Goal: Information Seeking & Learning: Learn about a topic

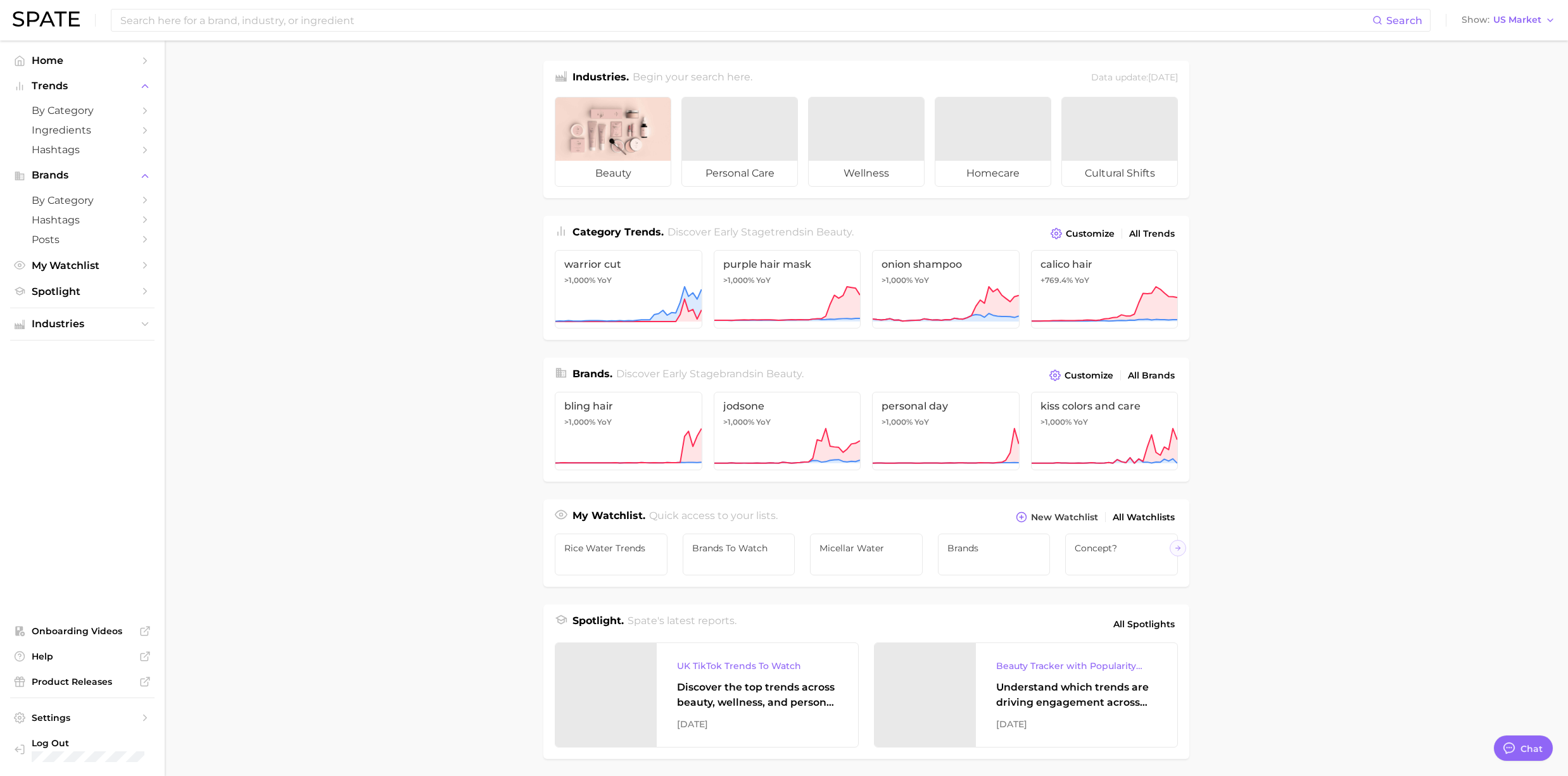
type textarea "x"
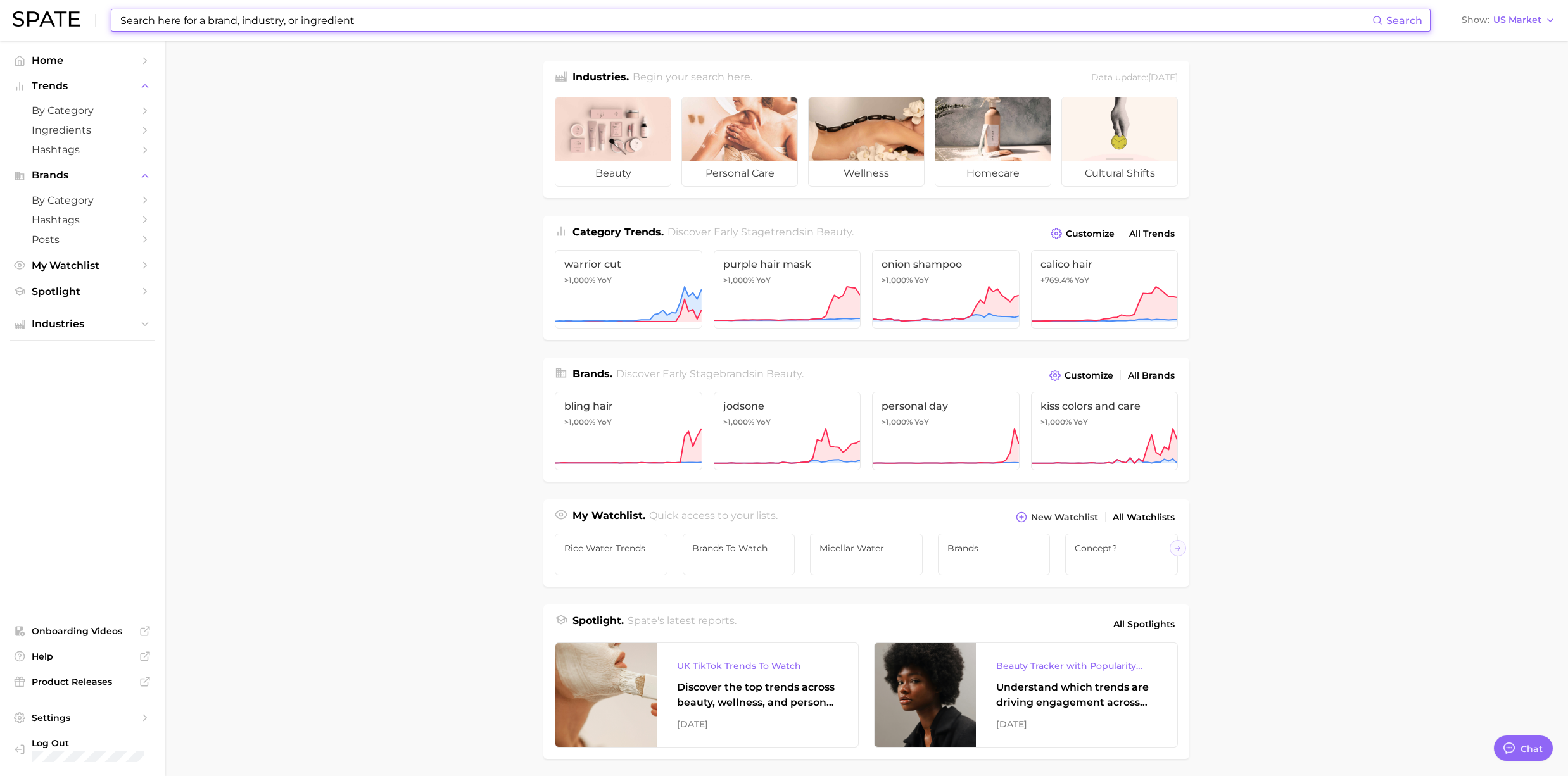
click at [216, 28] on input at bounding box center [745, 20] width 1253 height 22
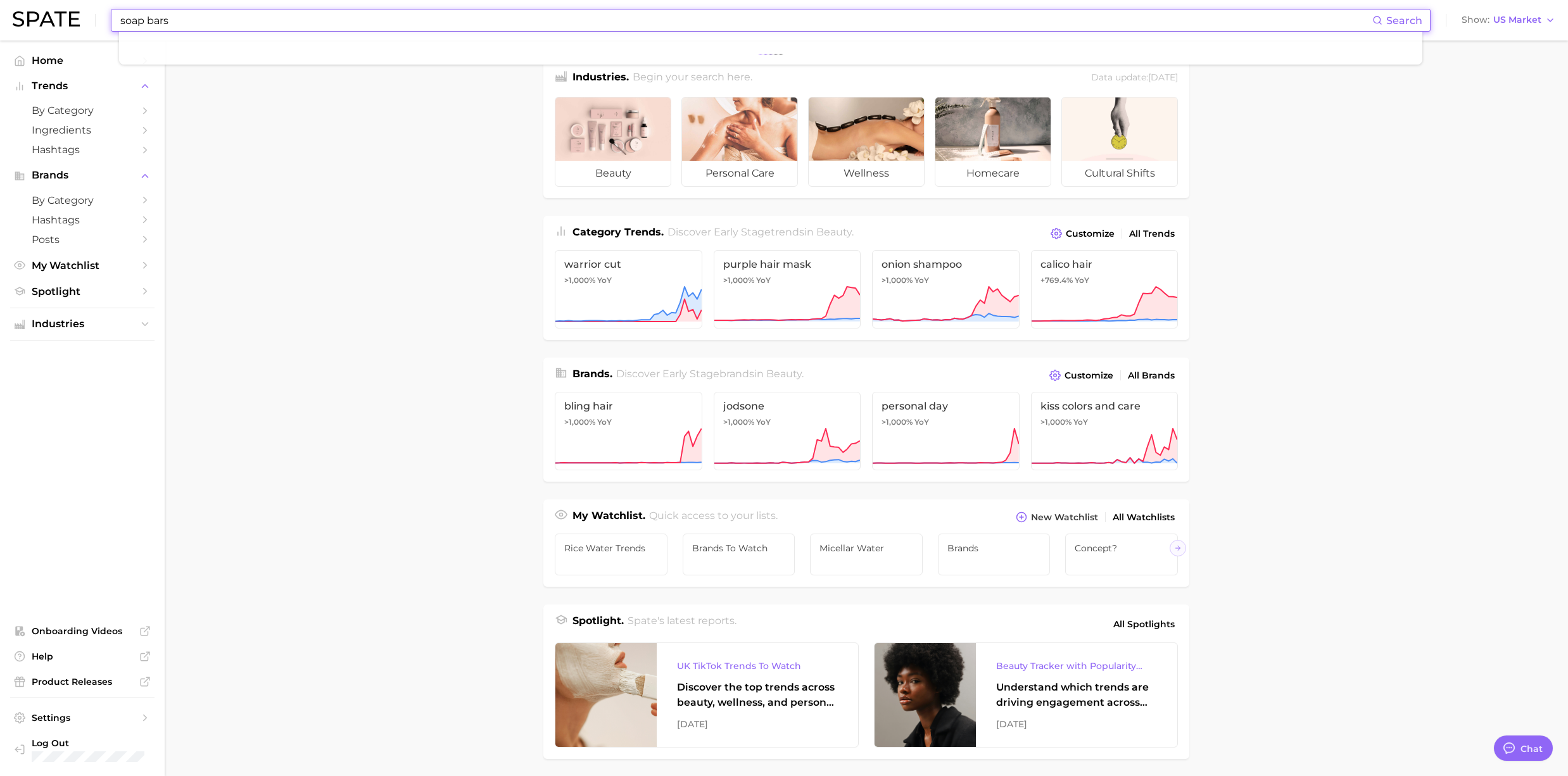
type input "soap bars"
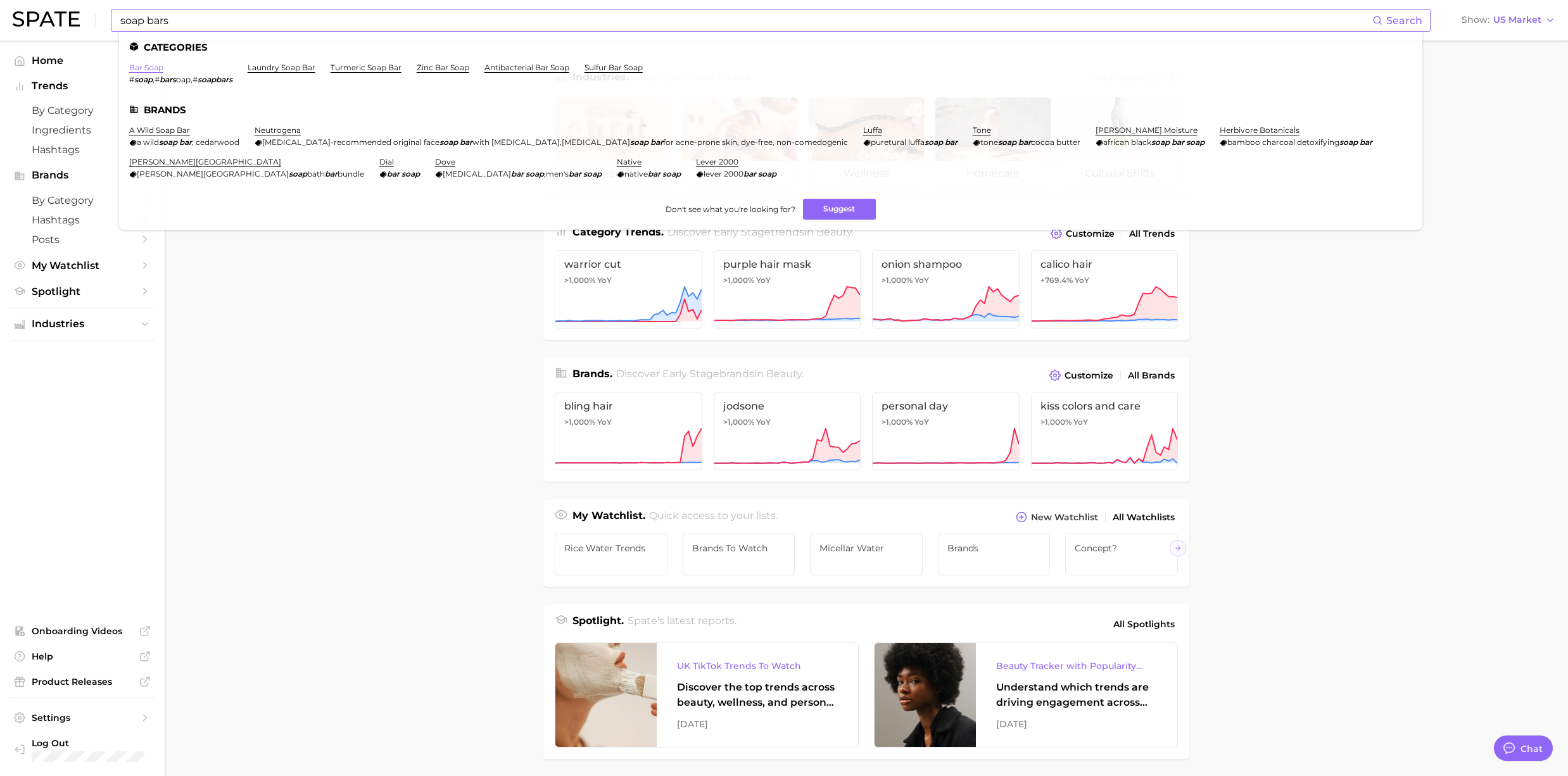
click at [137, 66] on link "bar soap" at bounding box center [146, 67] width 34 height 10
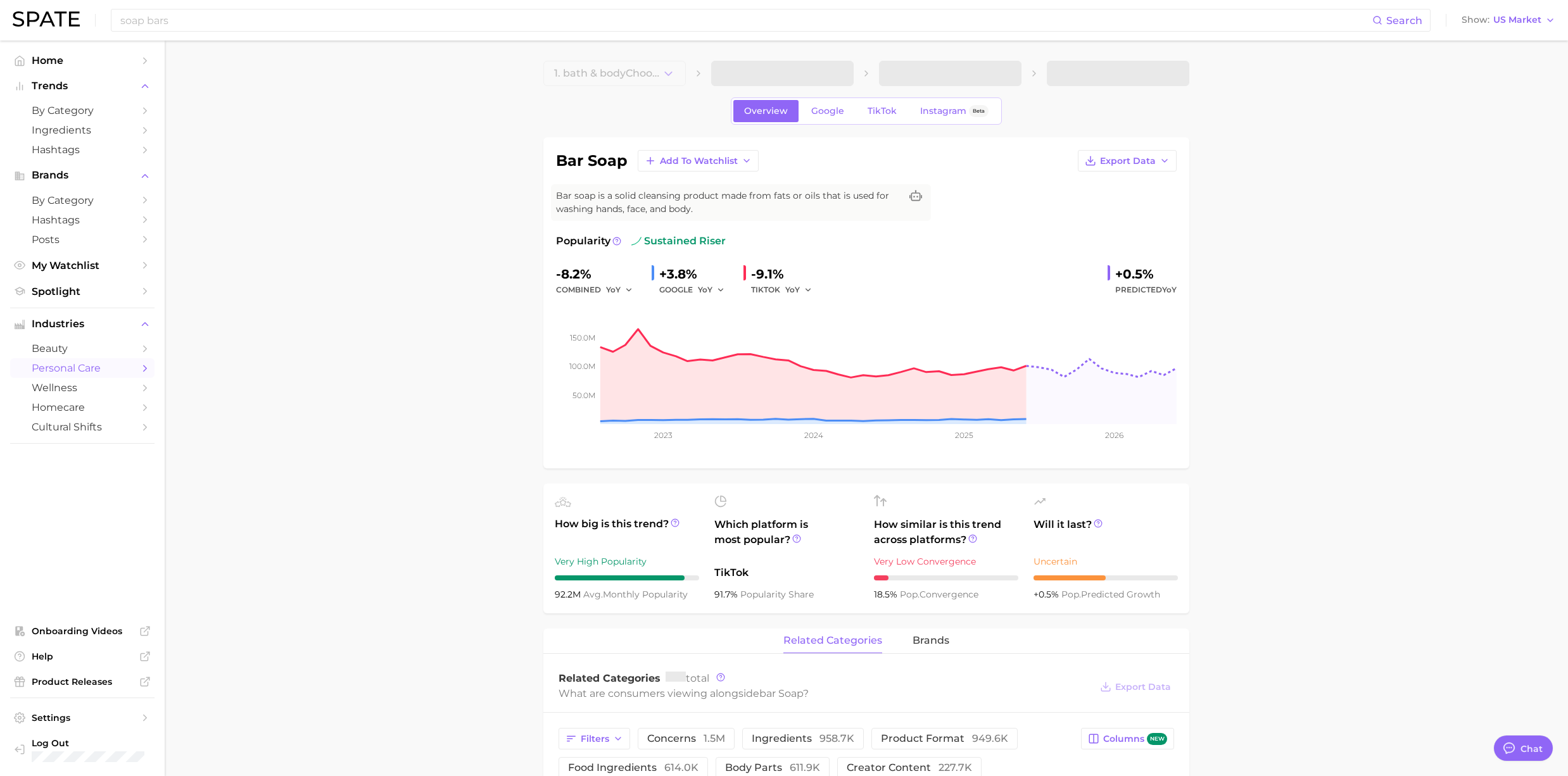
type textarea "x"
click at [194, 26] on input "soap bars" at bounding box center [745, 20] width 1253 height 22
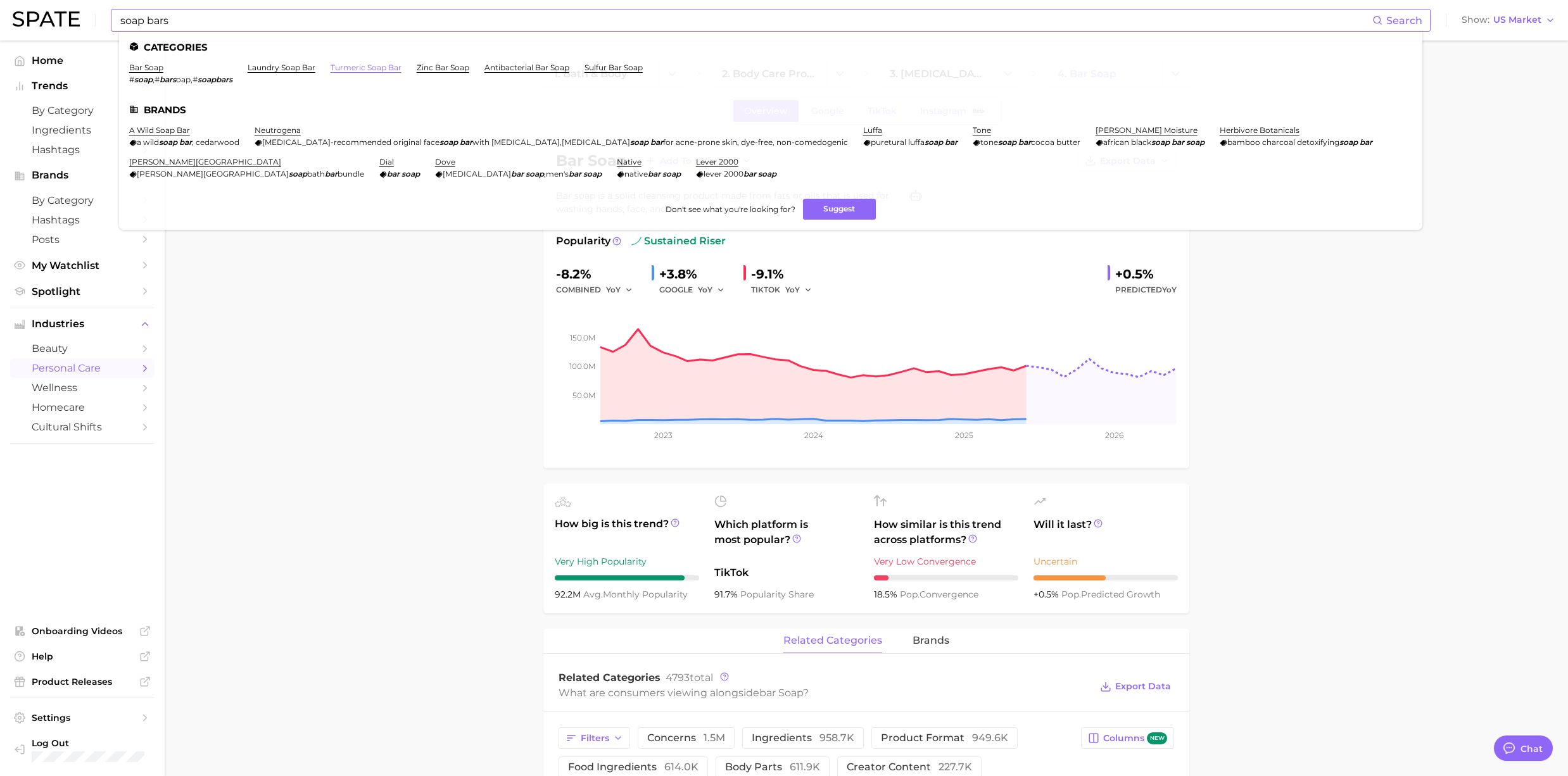
click at [361, 67] on link "turmeric soap bar" at bounding box center [365, 67] width 71 height 10
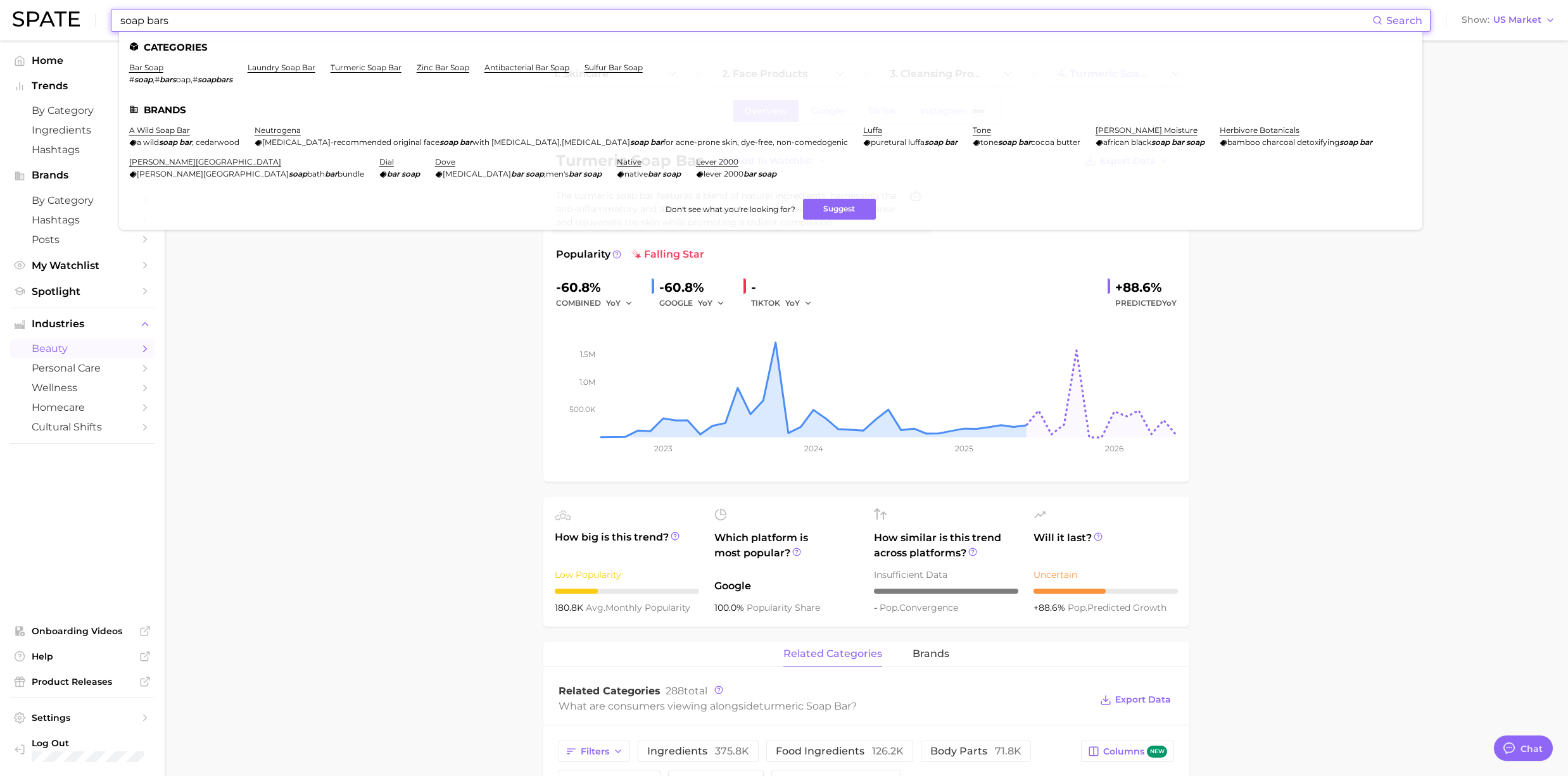
click at [277, 25] on input "soap bars" at bounding box center [745, 20] width 1253 height 22
click at [282, 66] on link "laundry soap bar" at bounding box center [281, 67] width 68 height 10
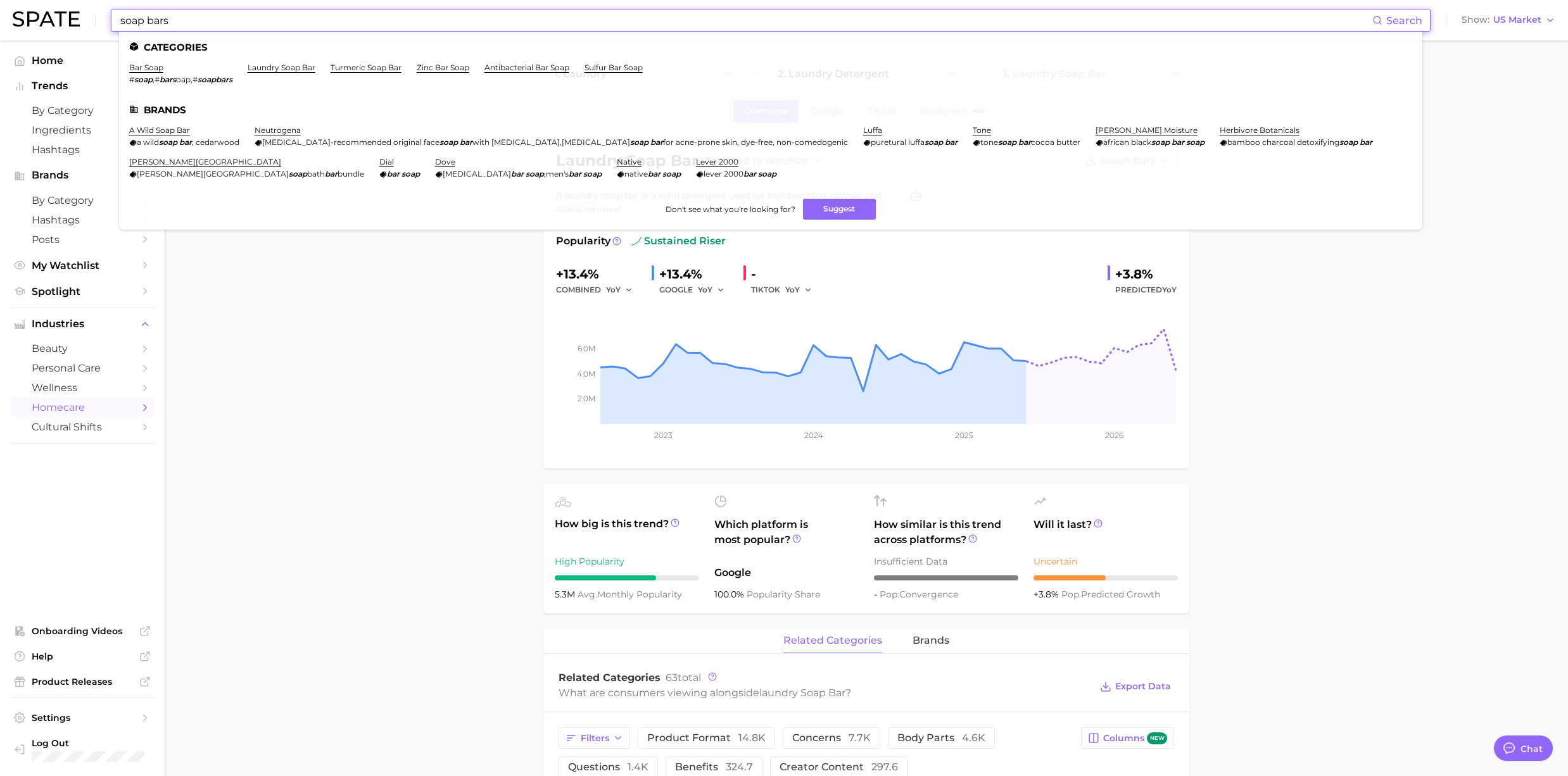
click at [346, 28] on input "soap bars" at bounding box center [745, 20] width 1253 height 22
click at [633, 72] on link "sulfur bar soap" at bounding box center [614, 67] width 58 height 10
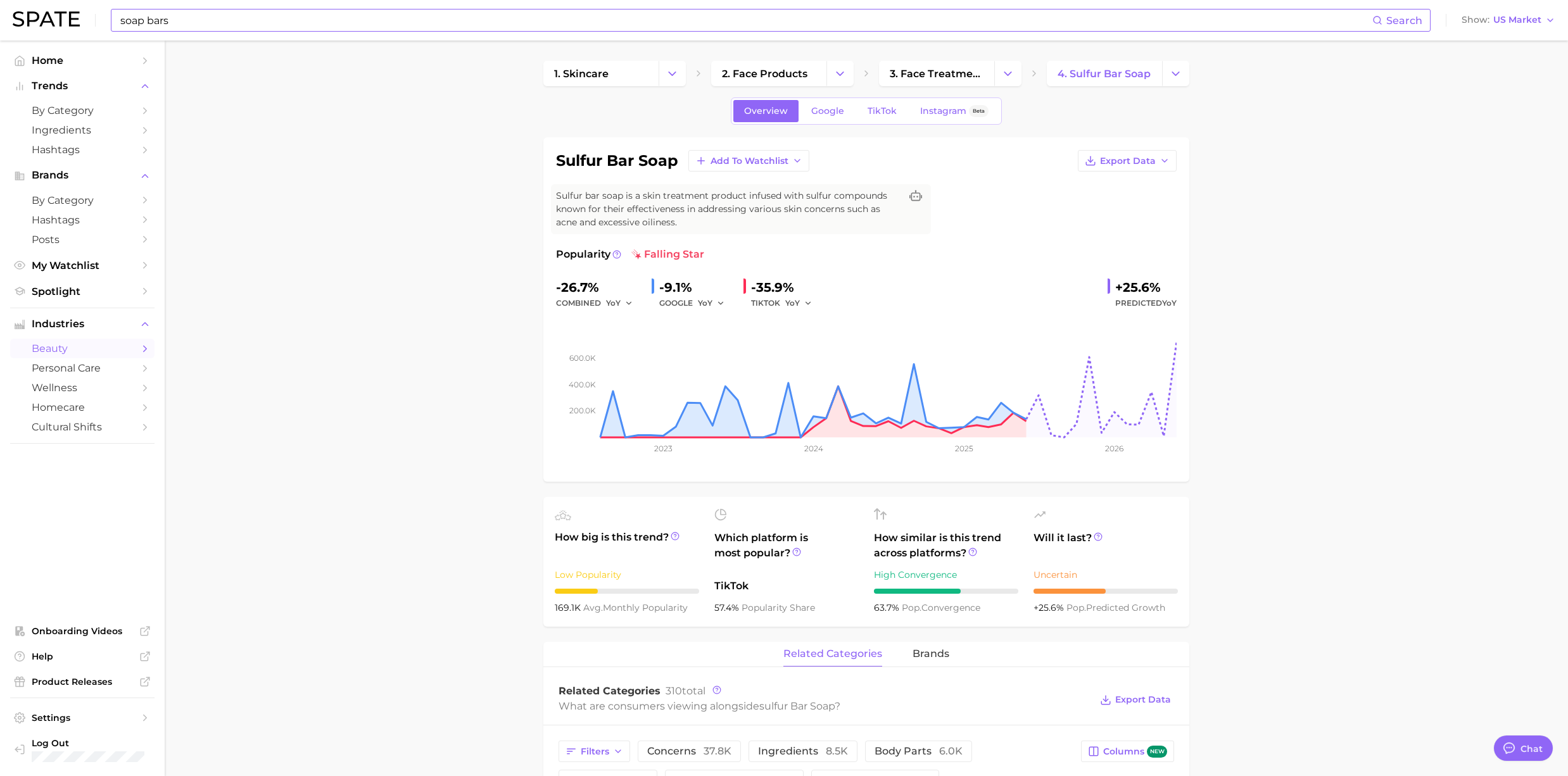
click at [178, 25] on input "soap bars" at bounding box center [745, 20] width 1253 height 22
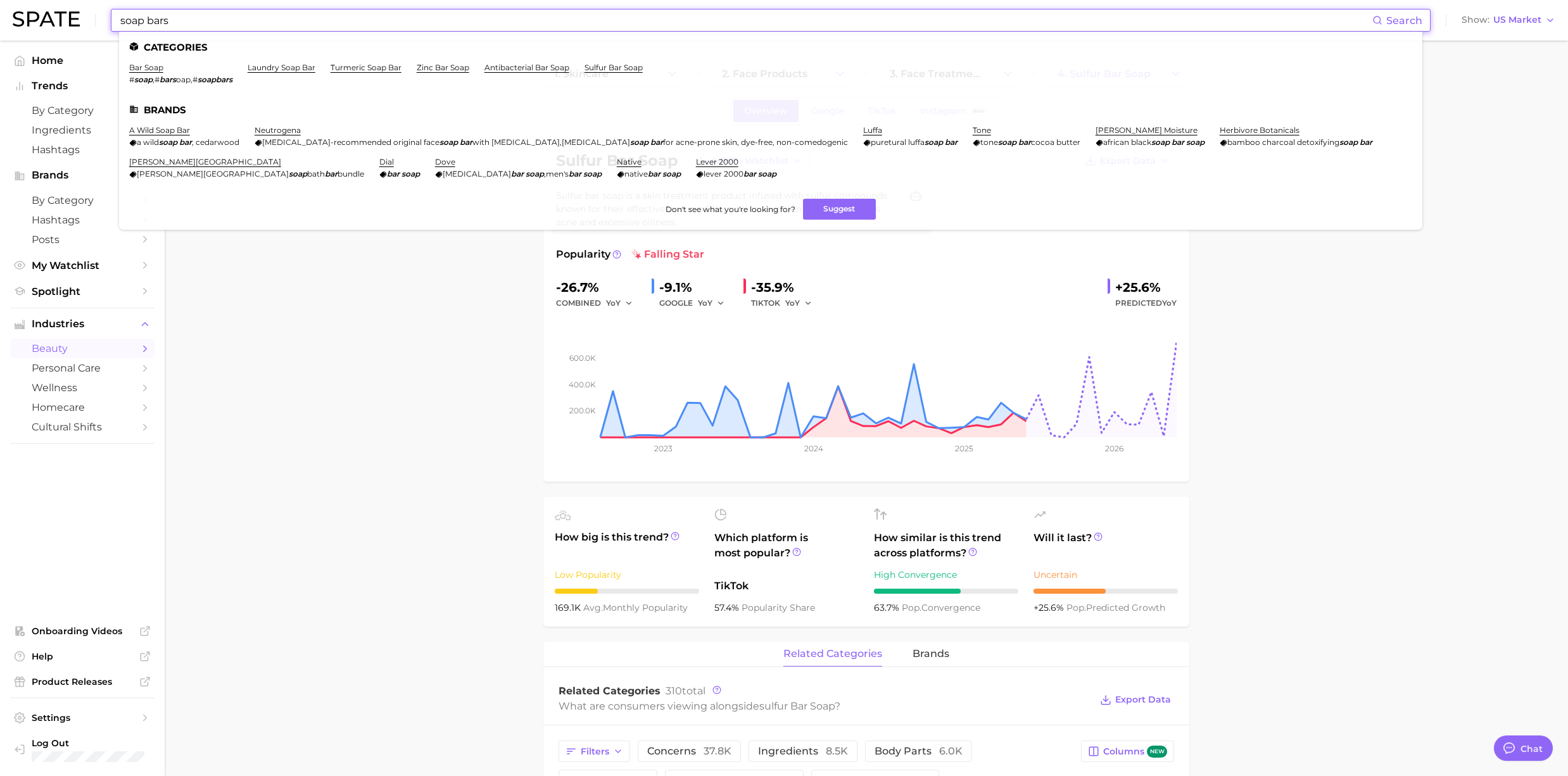
drag, startPoint x: 178, startPoint y: 25, endPoint x: 90, endPoint y: 23, distance: 88.0
click at [90, 23] on div "soap bars Search Categories bar soap # soap , # bars oap , # soapbars laundry s…" at bounding box center [783, 20] width 1543 height 40
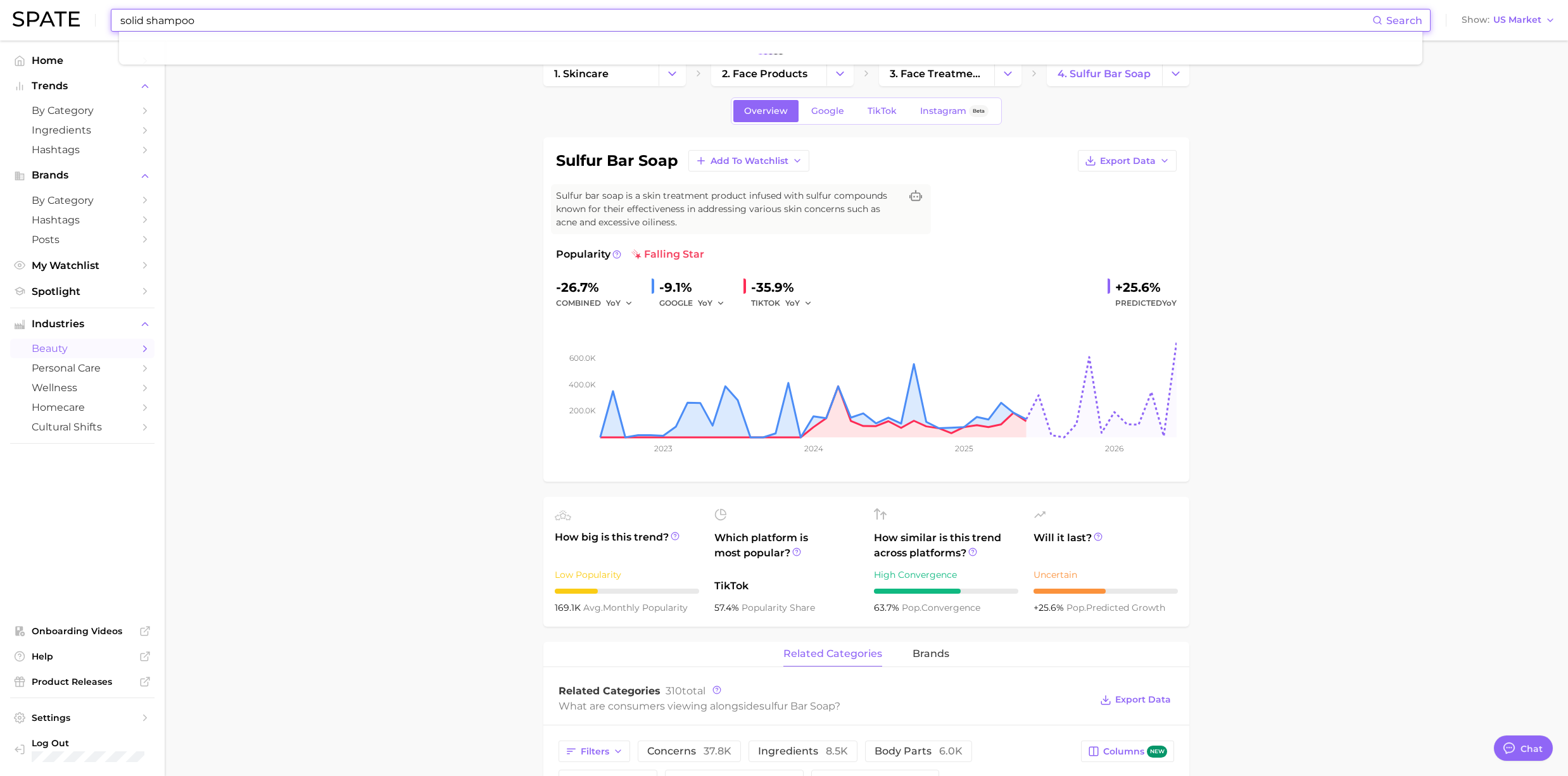
type input "solid shampoo"
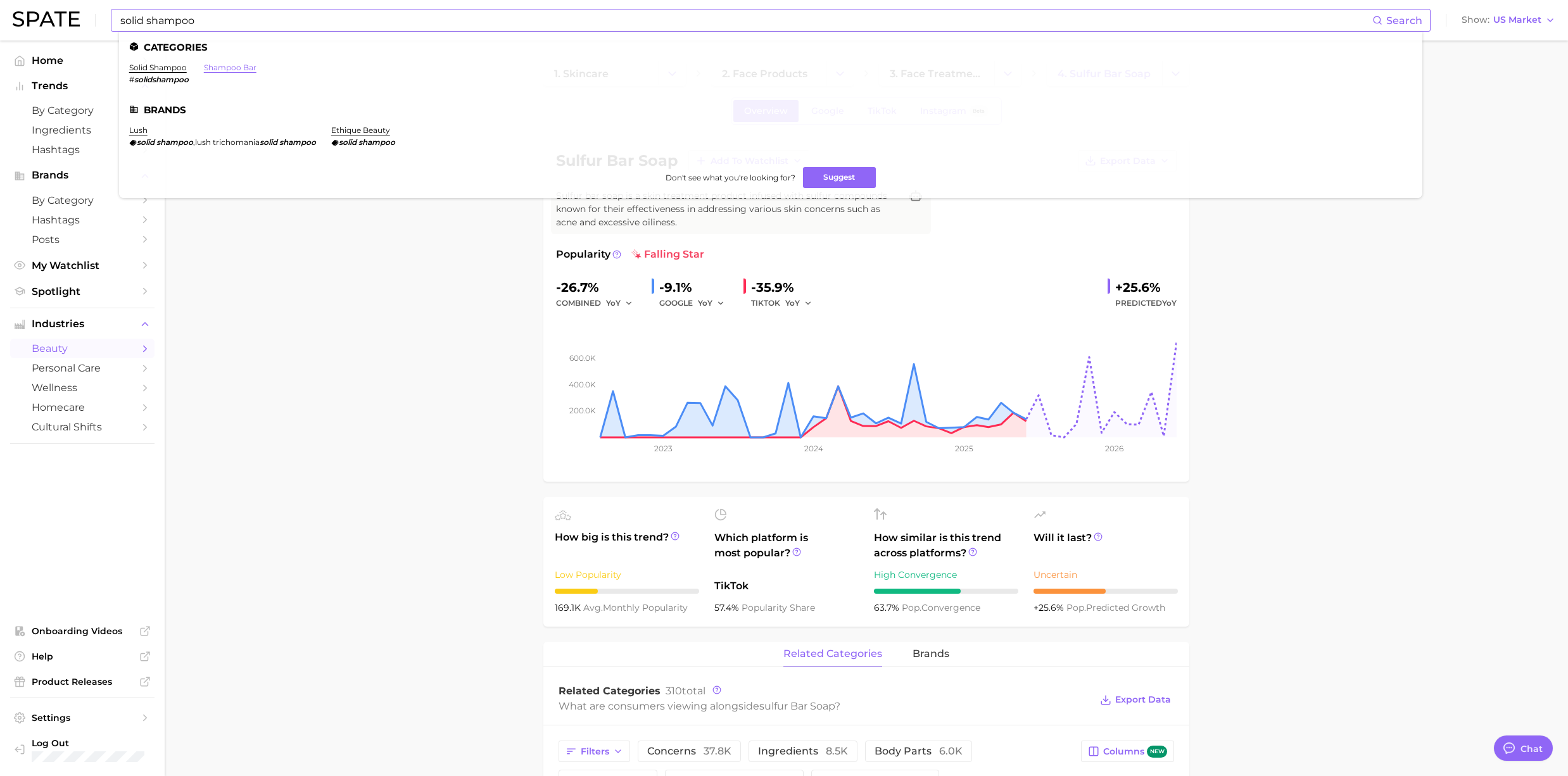
click at [214, 66] on link "shampoo bar" at bounding box center [230, 67] width 53 height 10
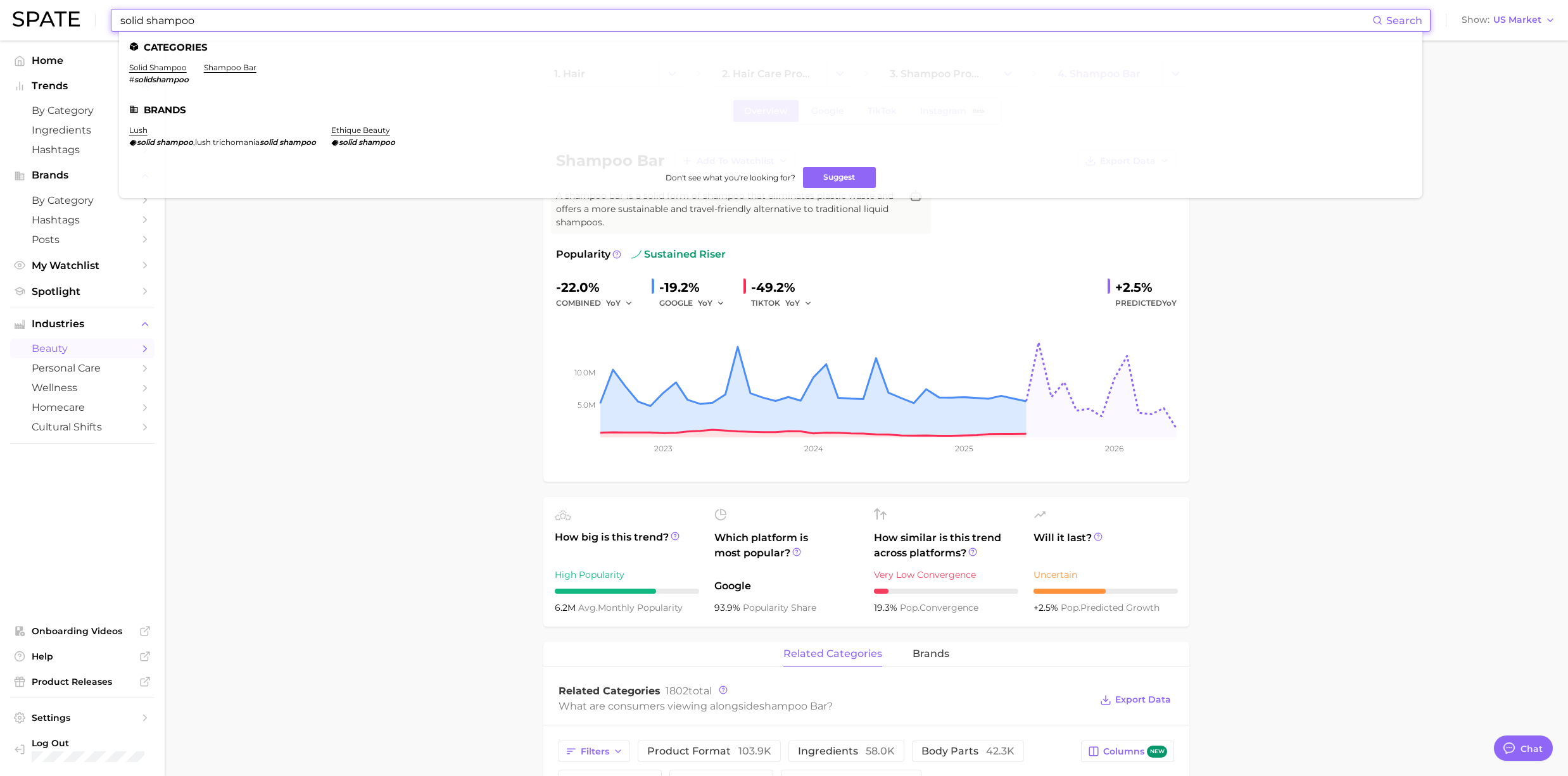
click at [236, 13] on input "solid shampoo" at bounding box center [745, 20] width 1253 height 22
click at [229, 66] on link "shampoo bar" at bounding box center [230, 67] width 53 height 10
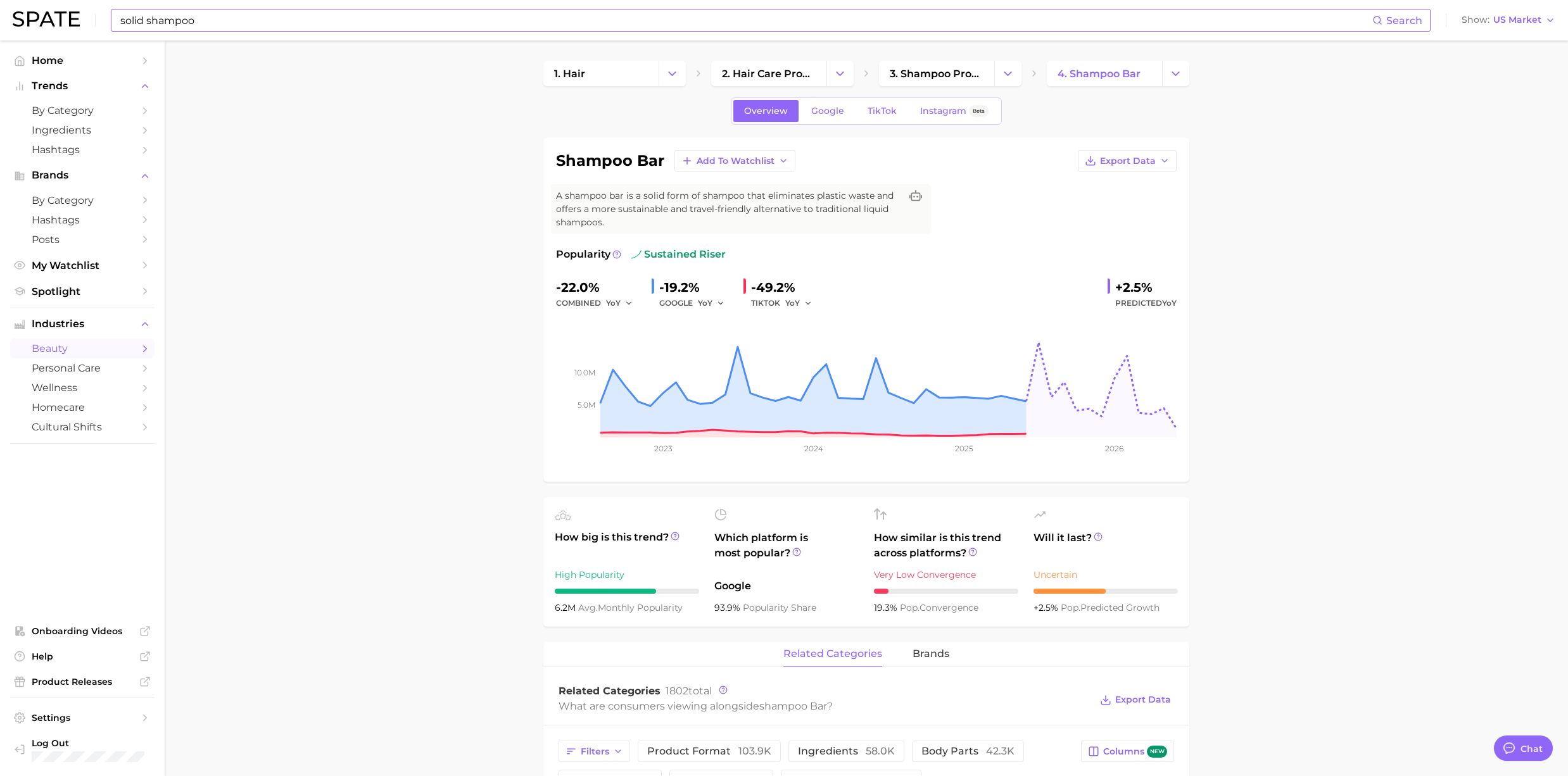
click at [217, 33] on div "solid shampoo Search Show US Market" at bounding box center [783, 20] width 1543 height 40
click at [204, 13] on input "solid shampoo" at bounding box center [745, 20] width 1253 height 22
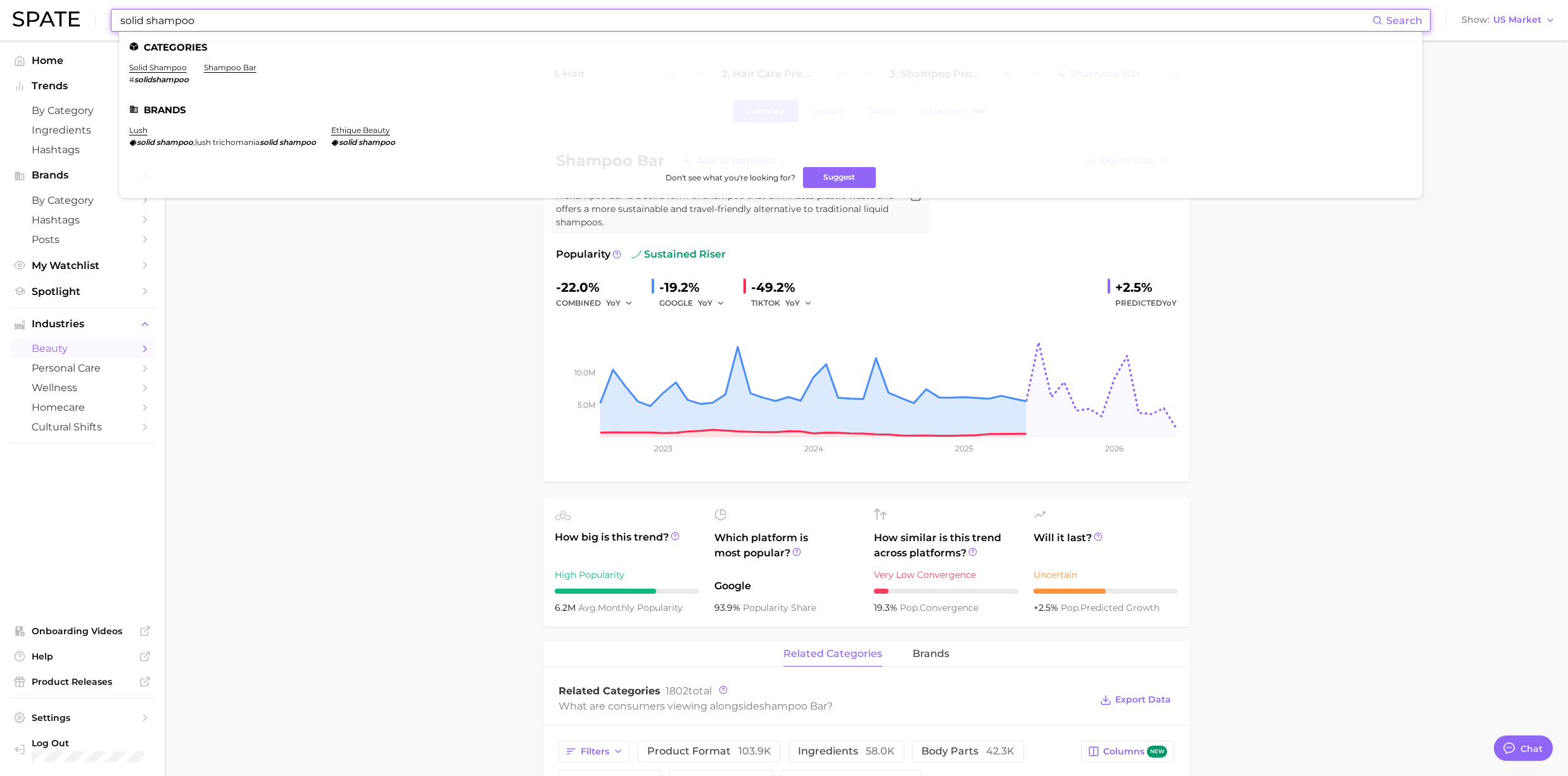
click at [234, 72] on li "shampoo bar" at bounding box center [230, 73] width 53 height 22
click at [137, 71] on link "solid shampoo" at bounding box center [158, 67] width 58 height 10
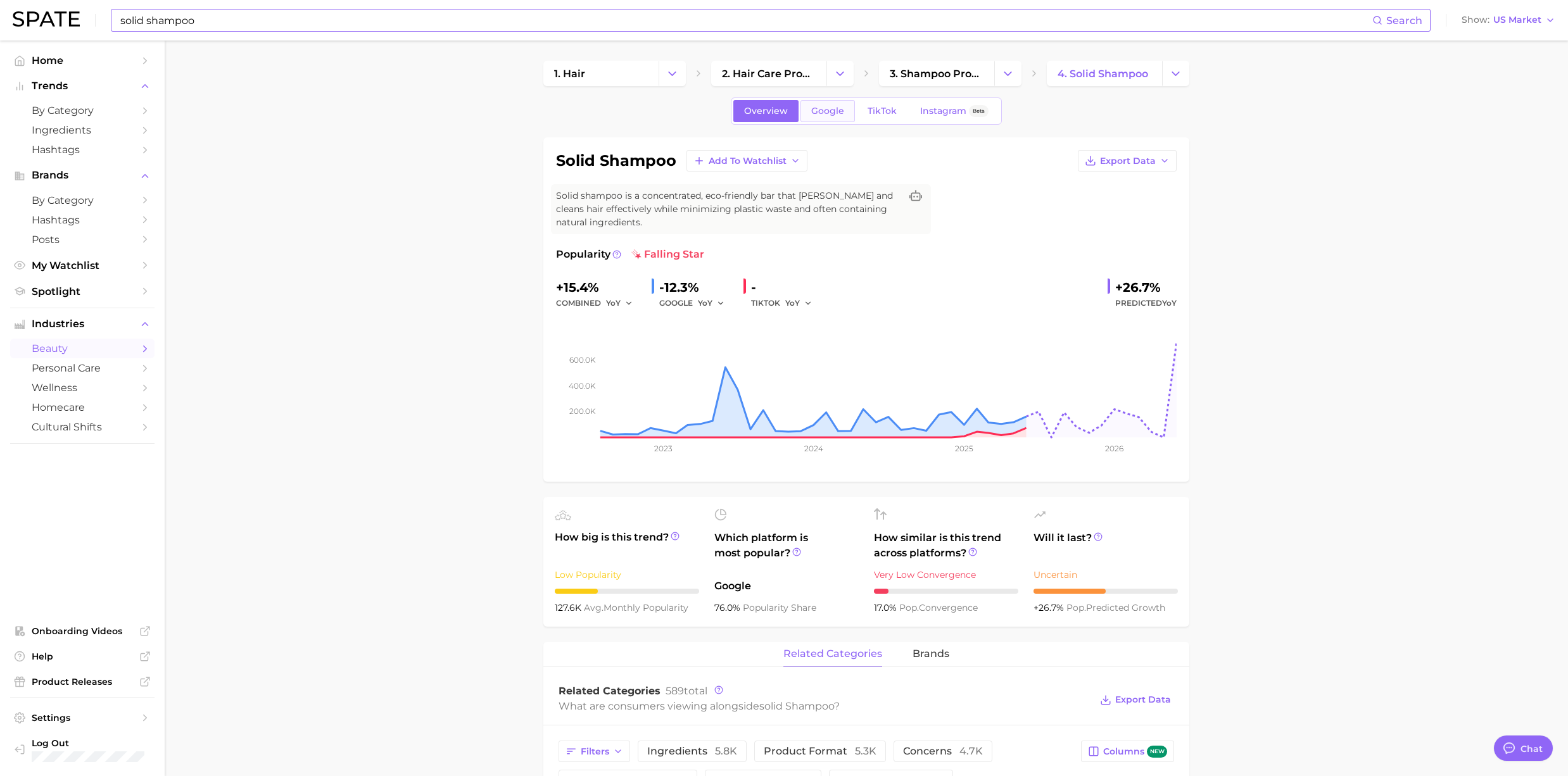
click at [832, 108] on span "Google" at bounding box center [828, 111] width 33 height 11
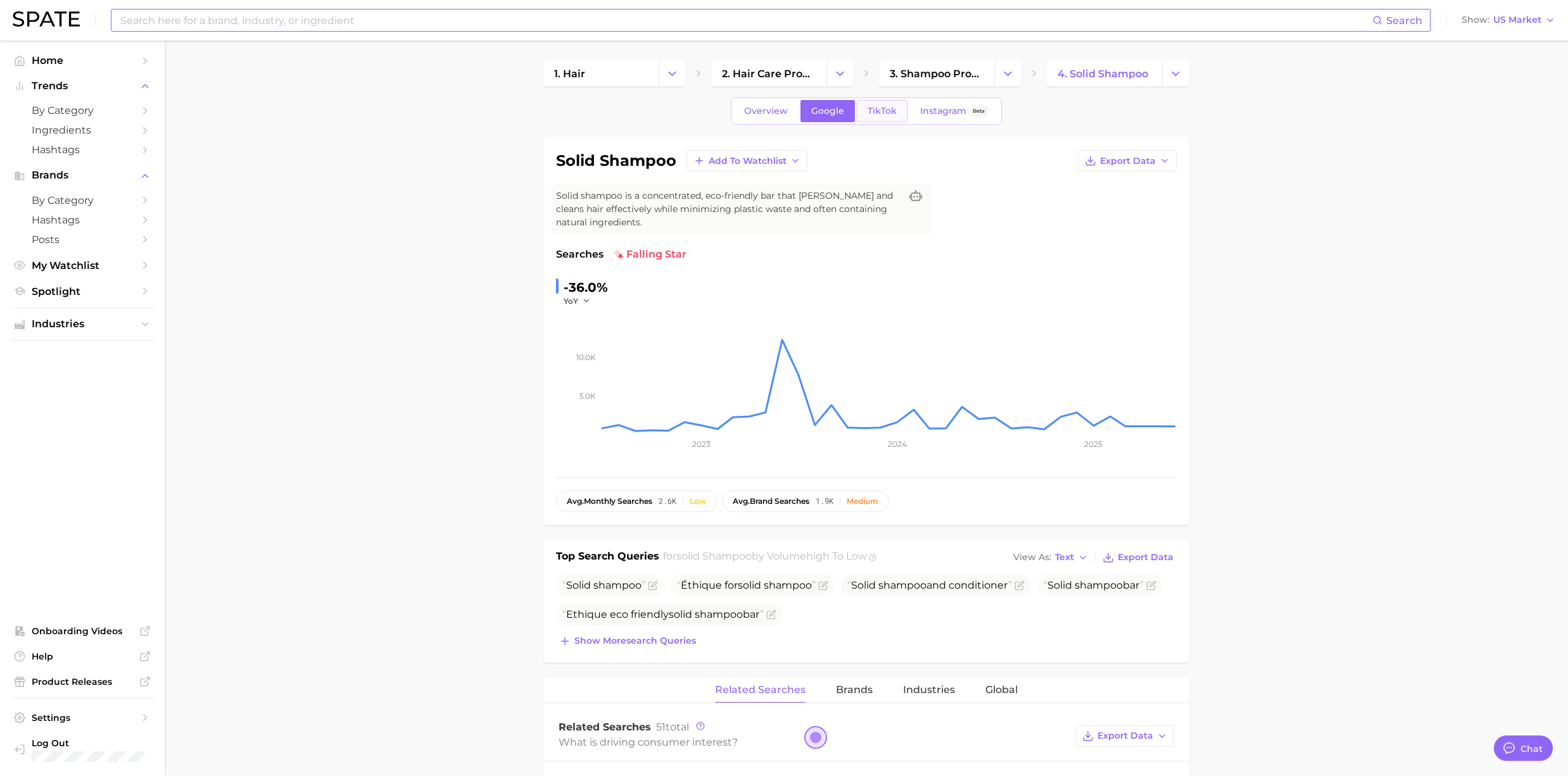
click at [874, 109] on span "TikTok" at bounding box center [881, 111] width 29 height 11
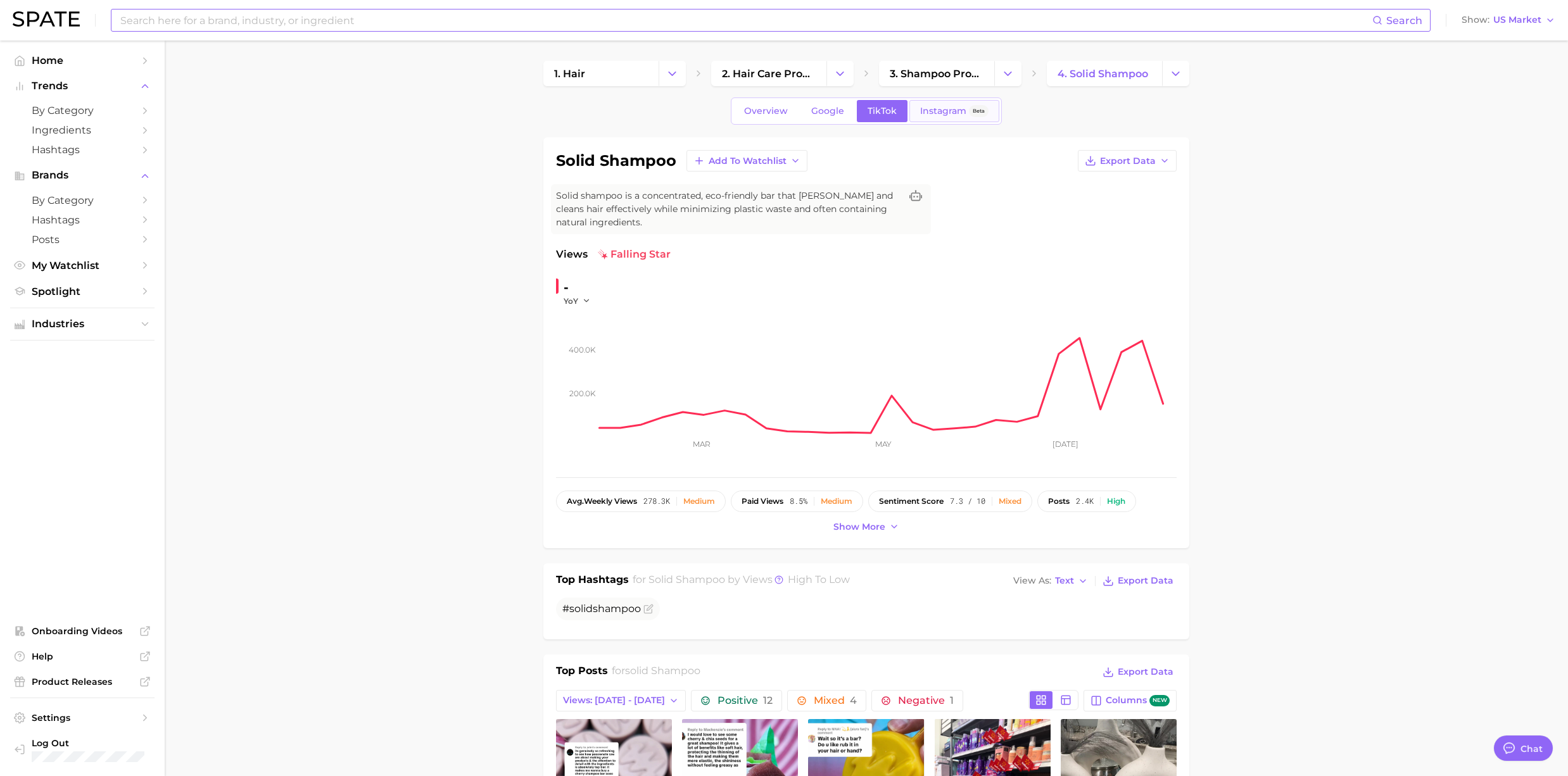
click at [939, 109] on span "Instagram" at bounding box center [943, 111] width 47 height 11
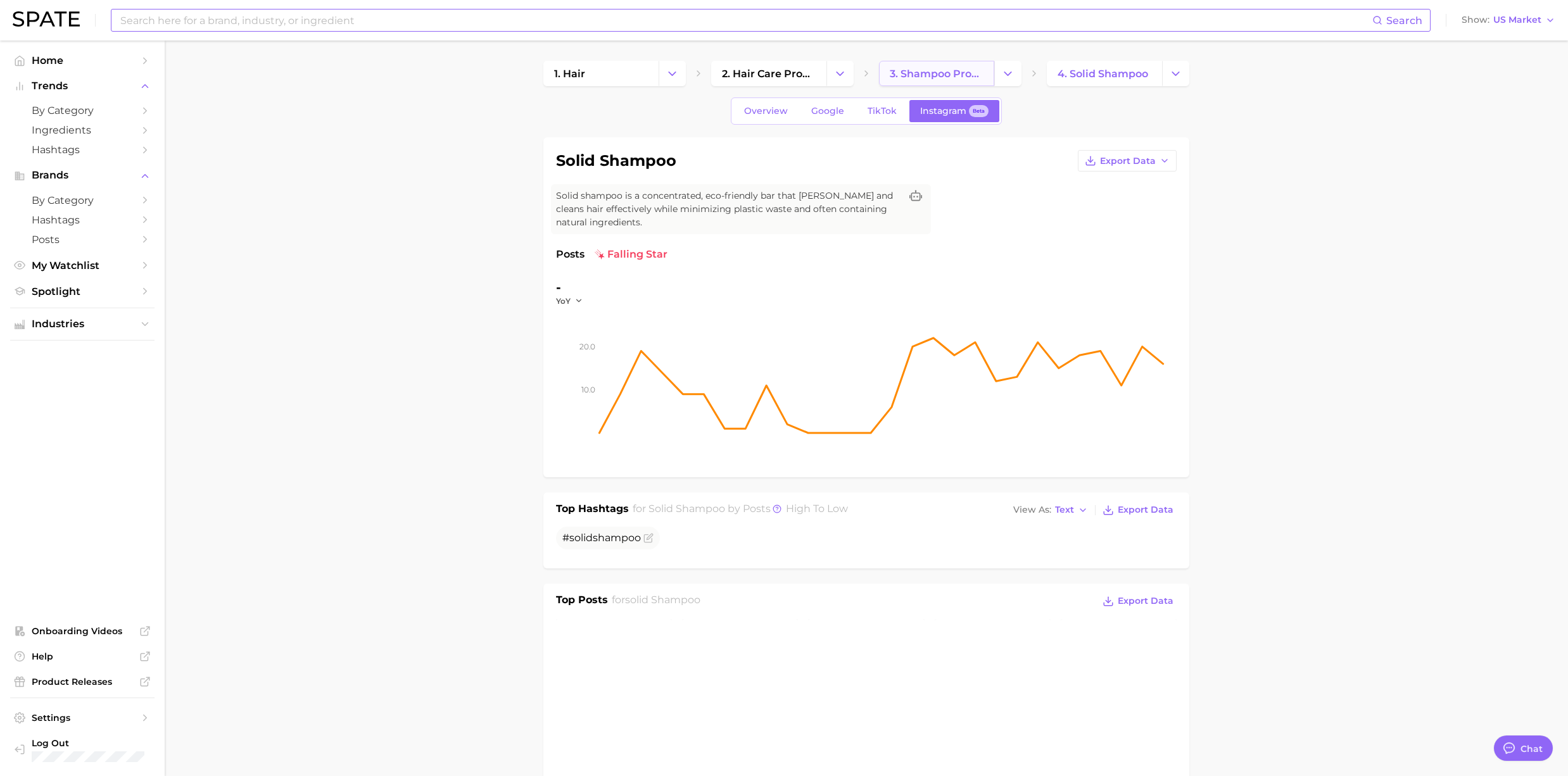
click at [905, 78] on span "3. shampoo products" at bounding box center [936, 74] width 94 height 12
click at [867, 110] on span "TikTok" at bounding box center [881, 111] width 29 height 11
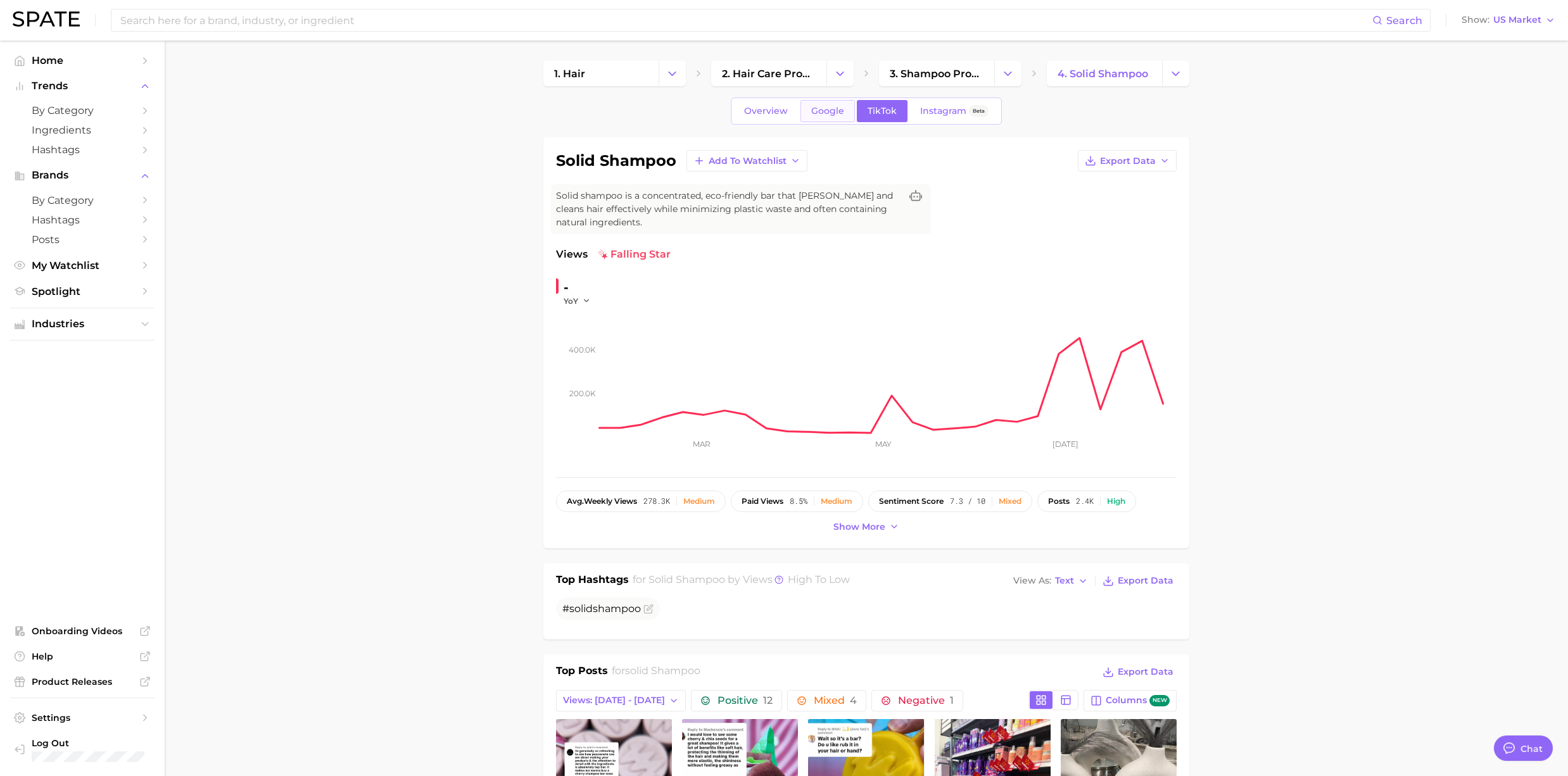
click at [831, 112] on span "Google" at bounding box center [828, 111] width 33 height 11
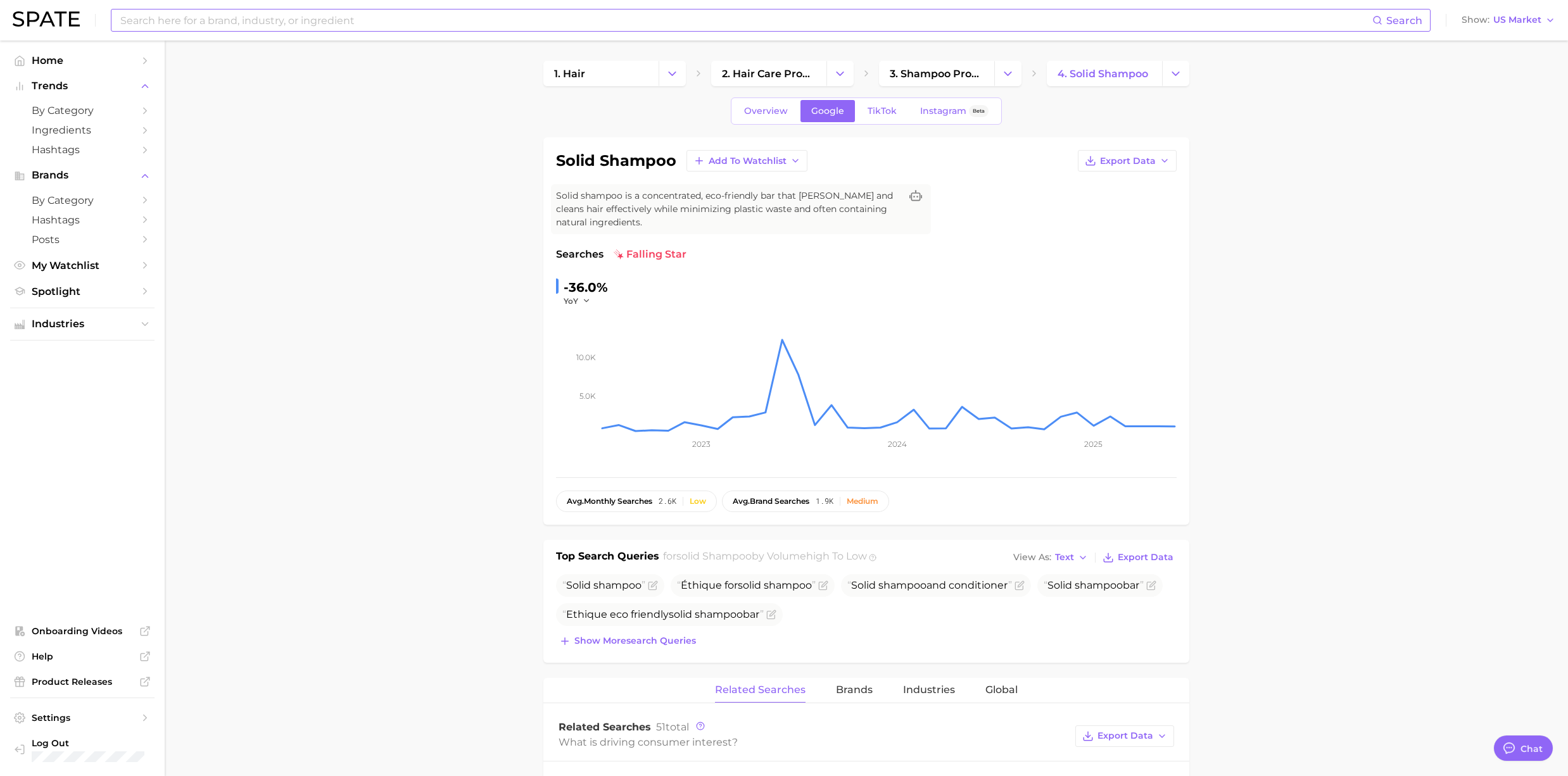
click at [217, 28] on input at bounding box center [745, 20] width 1253 height 22
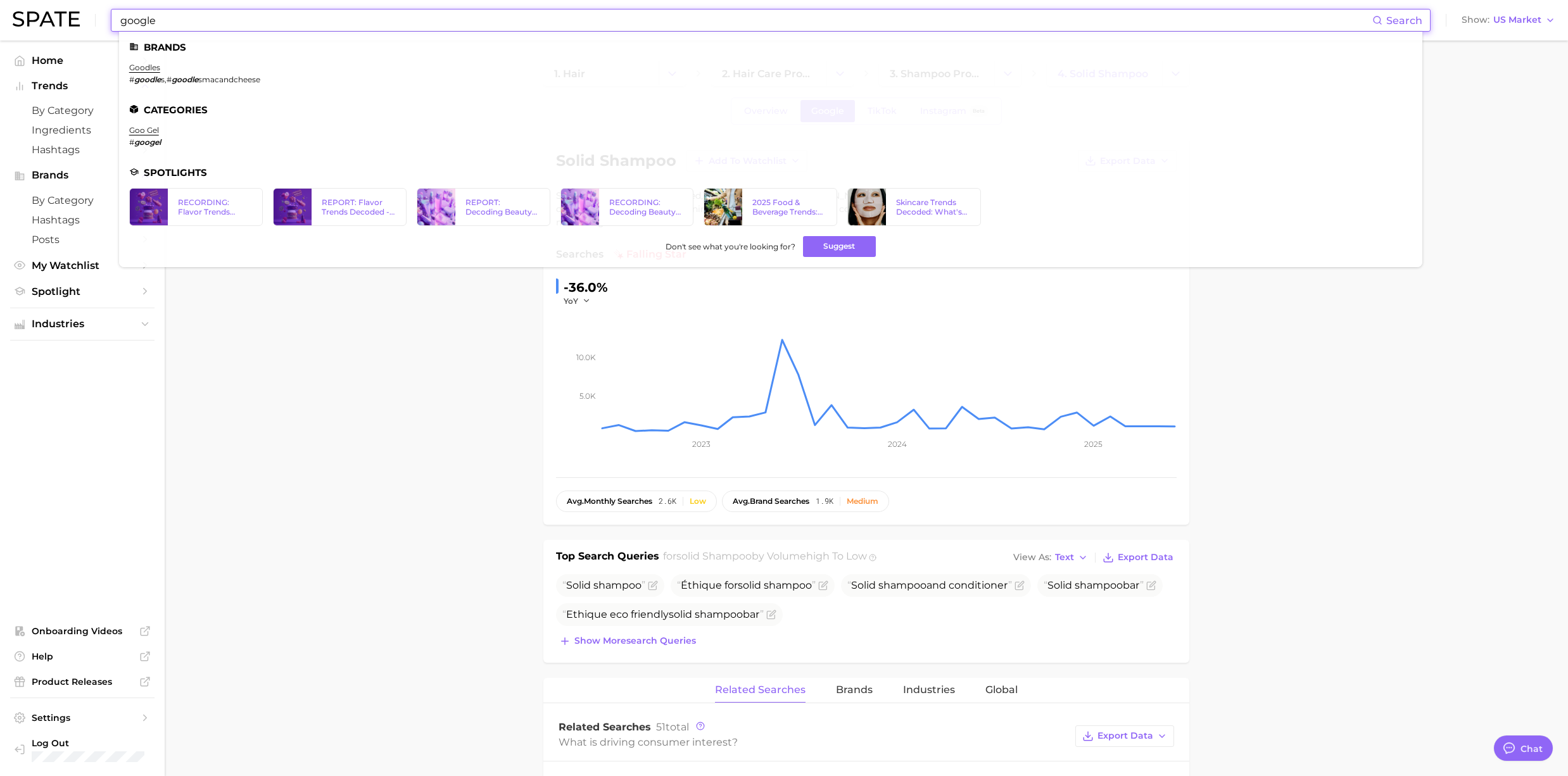
drag, startPoint x: 180, startPoint y: 25, endPoint x: 97, endPoint y: 21, distance: 83.1
click at [97, 21] on div "google Search Brands goodles # goodle s , # goodle smacandcheese Categories goo…" at bounding box center [783, 20] width 1543 height 40
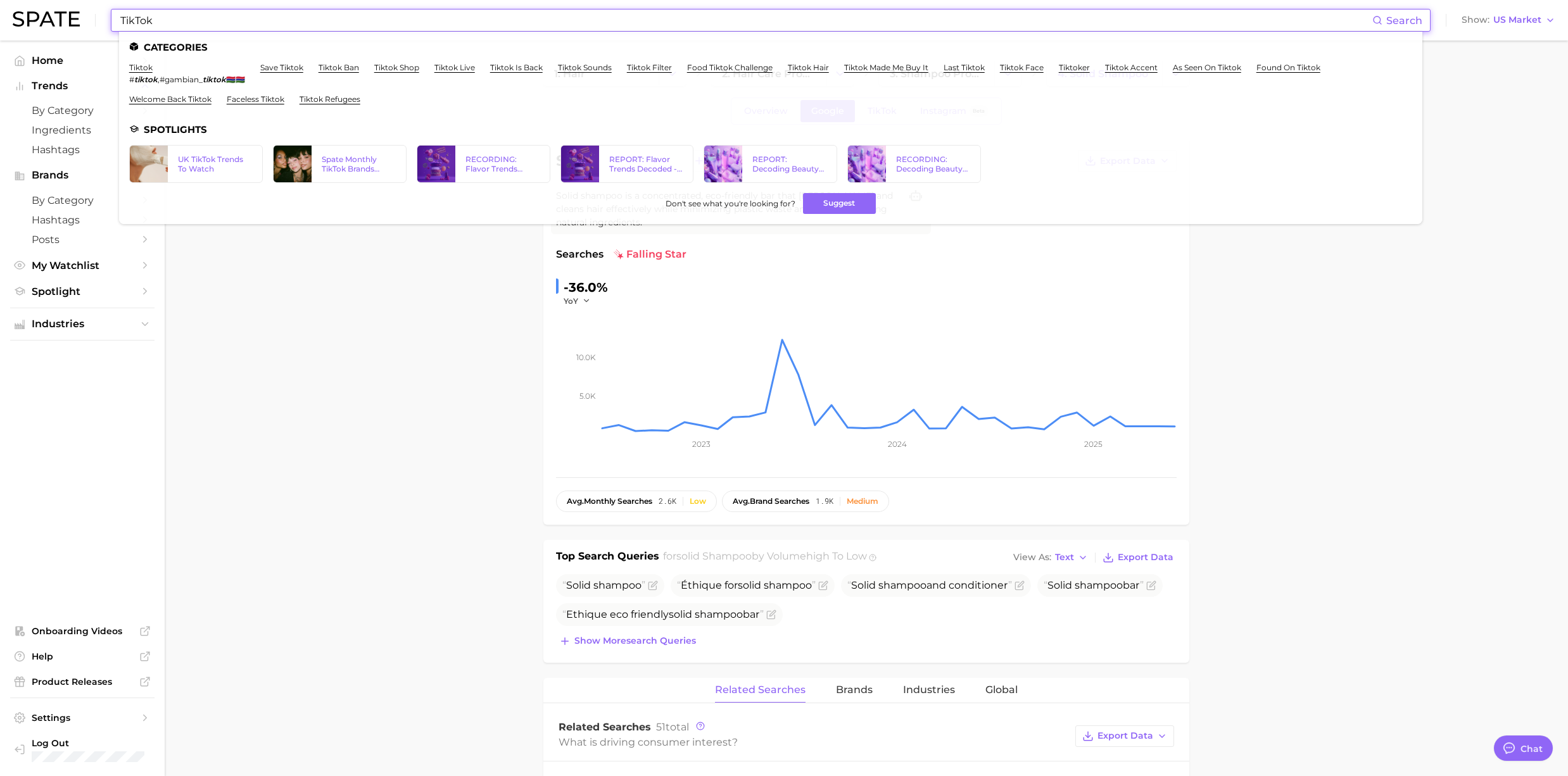
drag, startPoint x: 163, startPoint y: 18, endPoint x: 110, endPoint y: 18, distance: 53.0
click at [111, 18] on div "TikTok Search Categories tiktok # tiktok , #gambian_ tiktok 🇬🇲🇬🇲 save tiktok ti…" at bounding box center [770, 20] width 1320 height 23
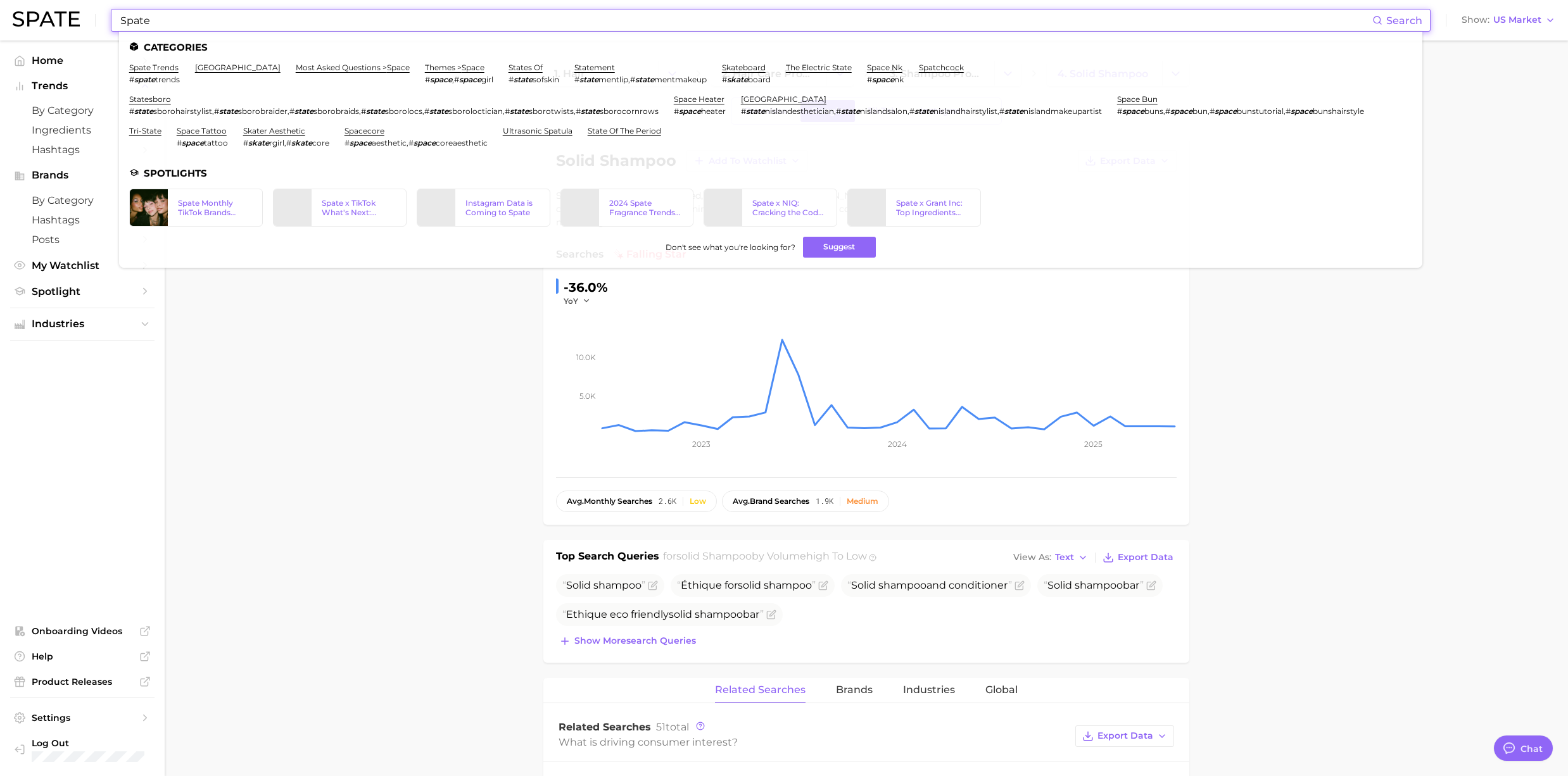
type input "Spate"
click at [155, 69] on link "spate trends" at bounding box center [154, 67] width 49 height 10
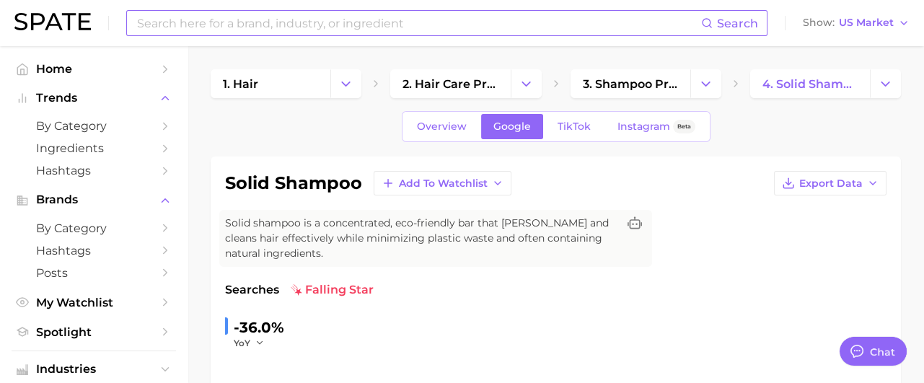
type textarea "x"
